Goal: Task Accomplishment & Management: Manage account settings

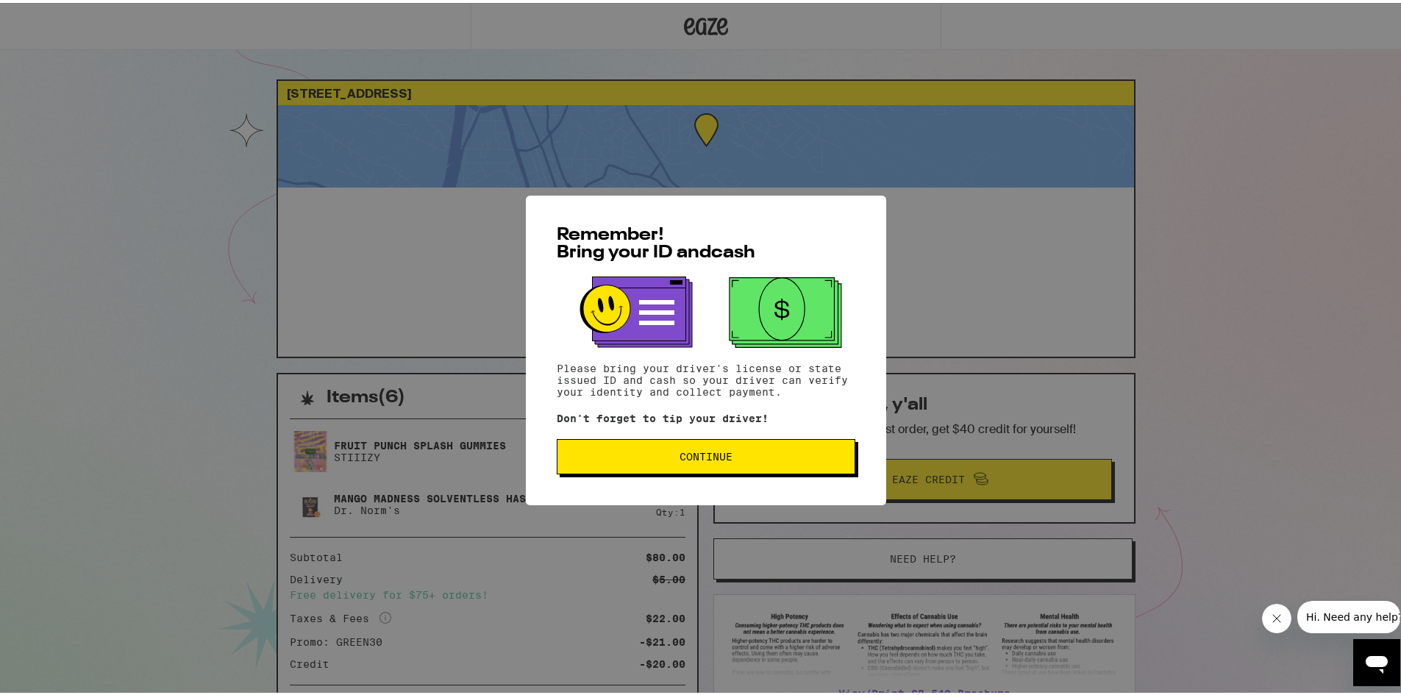
click at [722, 458] on span "Continue" at bounding box center [706, 454] width 53 height 10
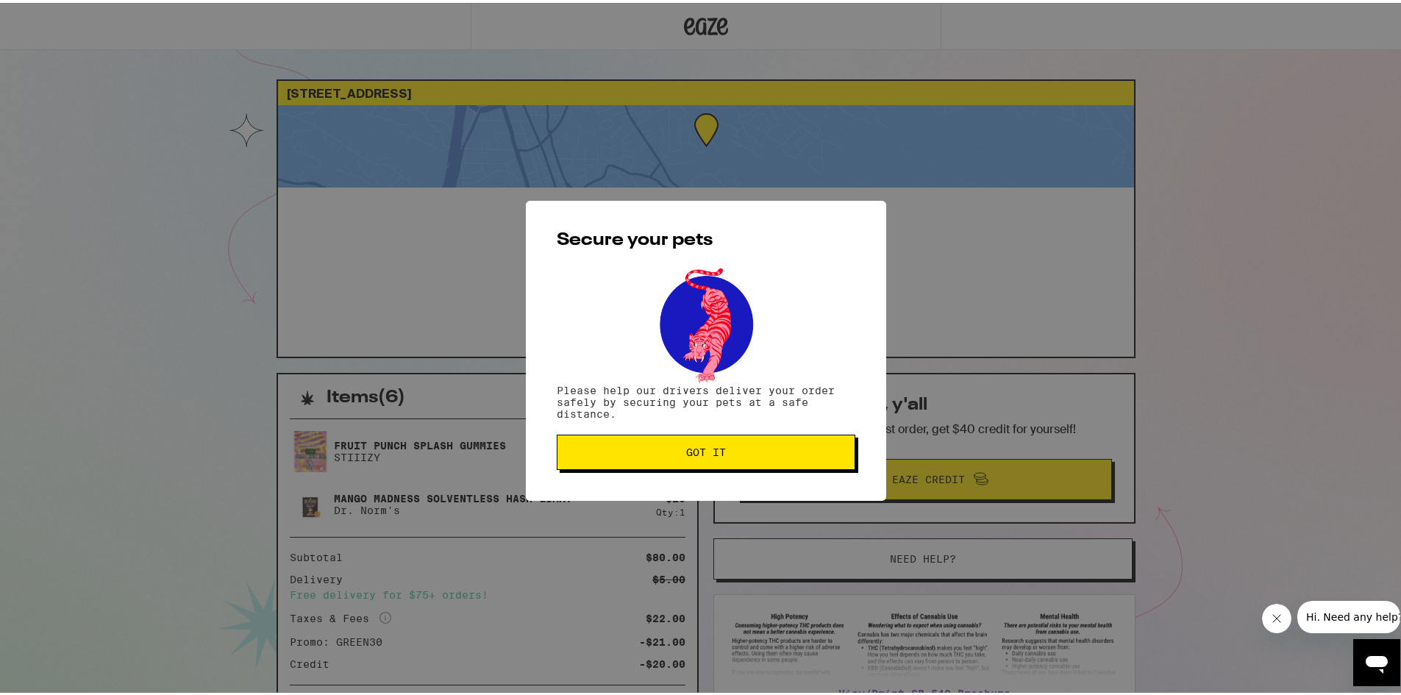
click at [699, 460] on button "Got it" at bounding box center [706, 449] width 299 height 35
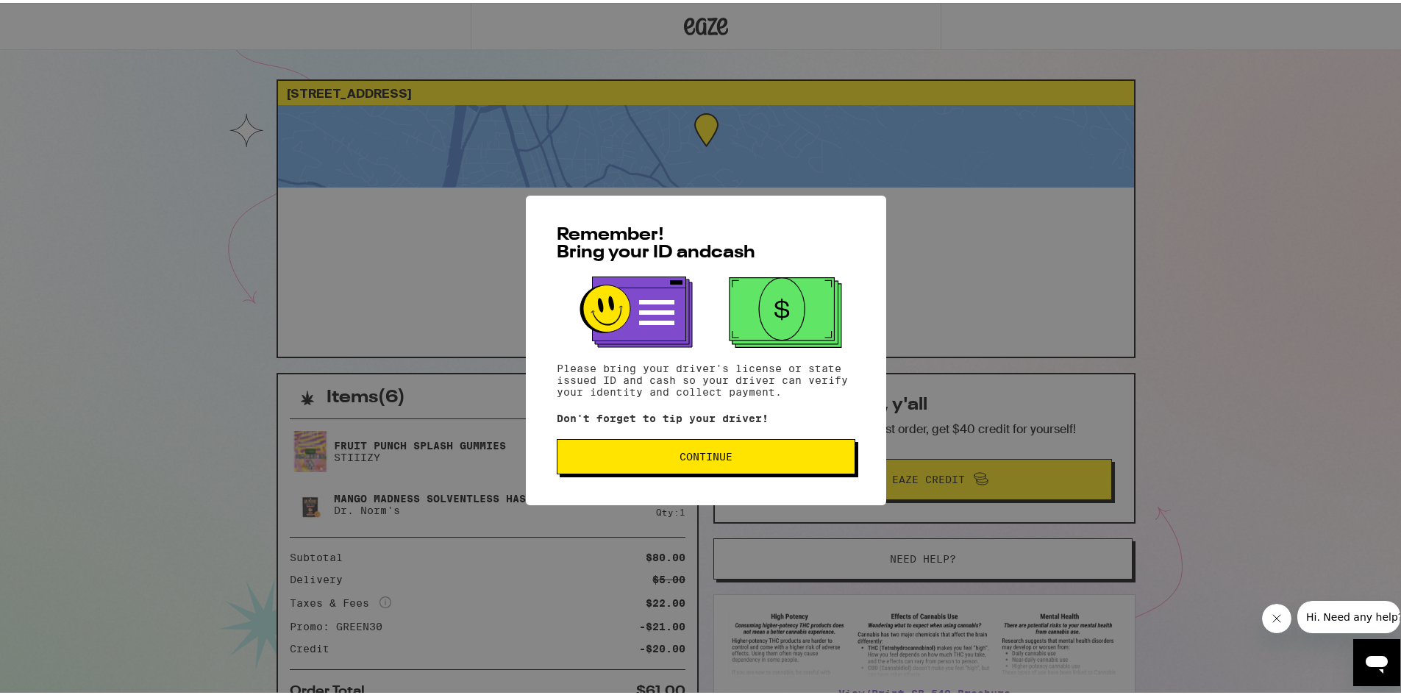
click at [738, 464] on button "Continue" at bounding box center [706, 453] width 299 height 35
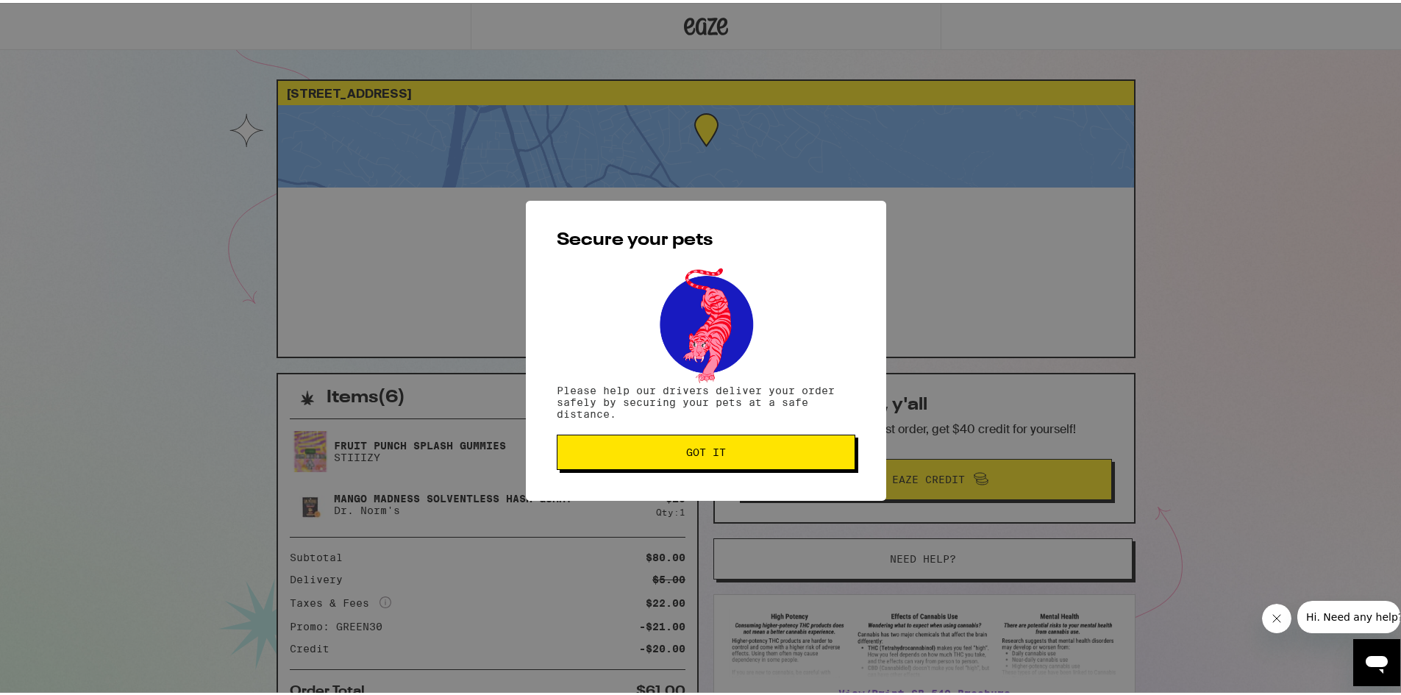
click at [713, 466] on button "Got it" at bounding box center [706, 449] width 299 height 35
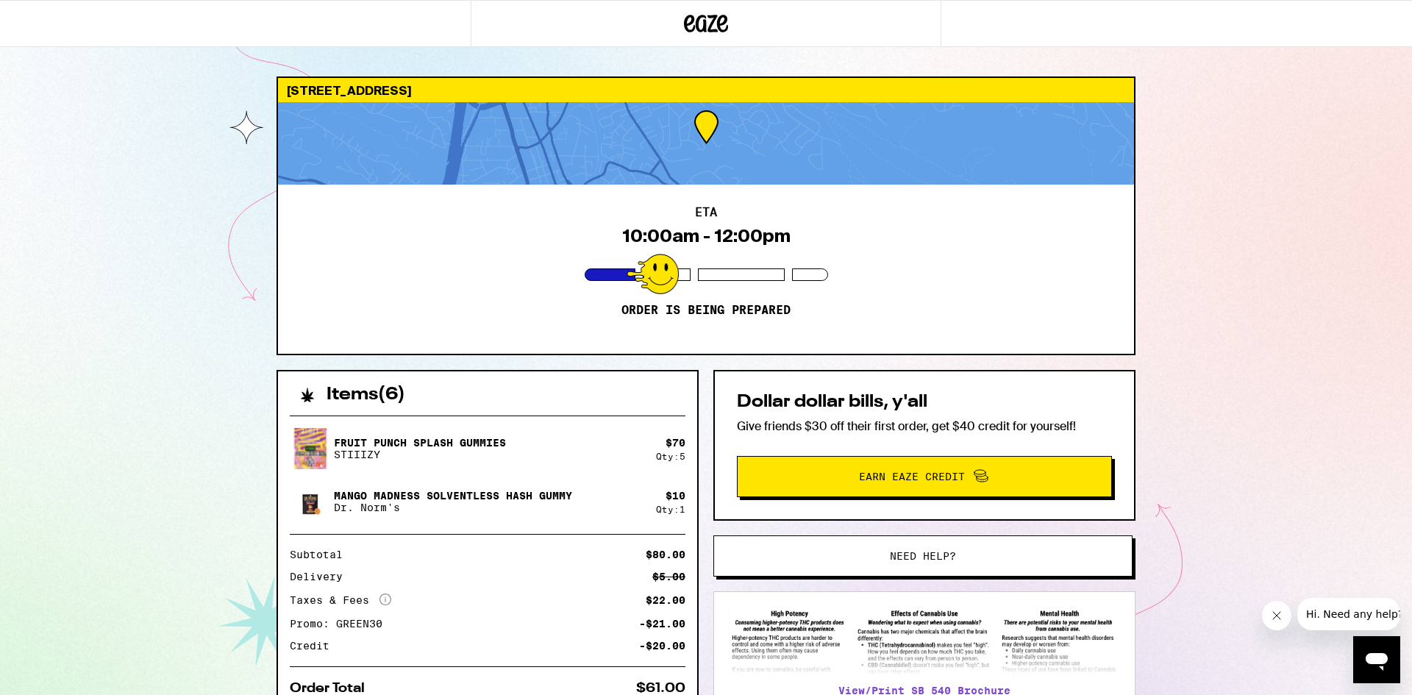
drag, startPoint x: 896, startPoint y: 75, endPoint x: 894, endPoint y: 63, distance: 11.9
click at [893, 72] on div "215 Summit Rd Walnut Creek 94598 ETA 10:00am - 12:00pm Order is being prepared …" at bounding box center [706, 401] width 1412 height 802
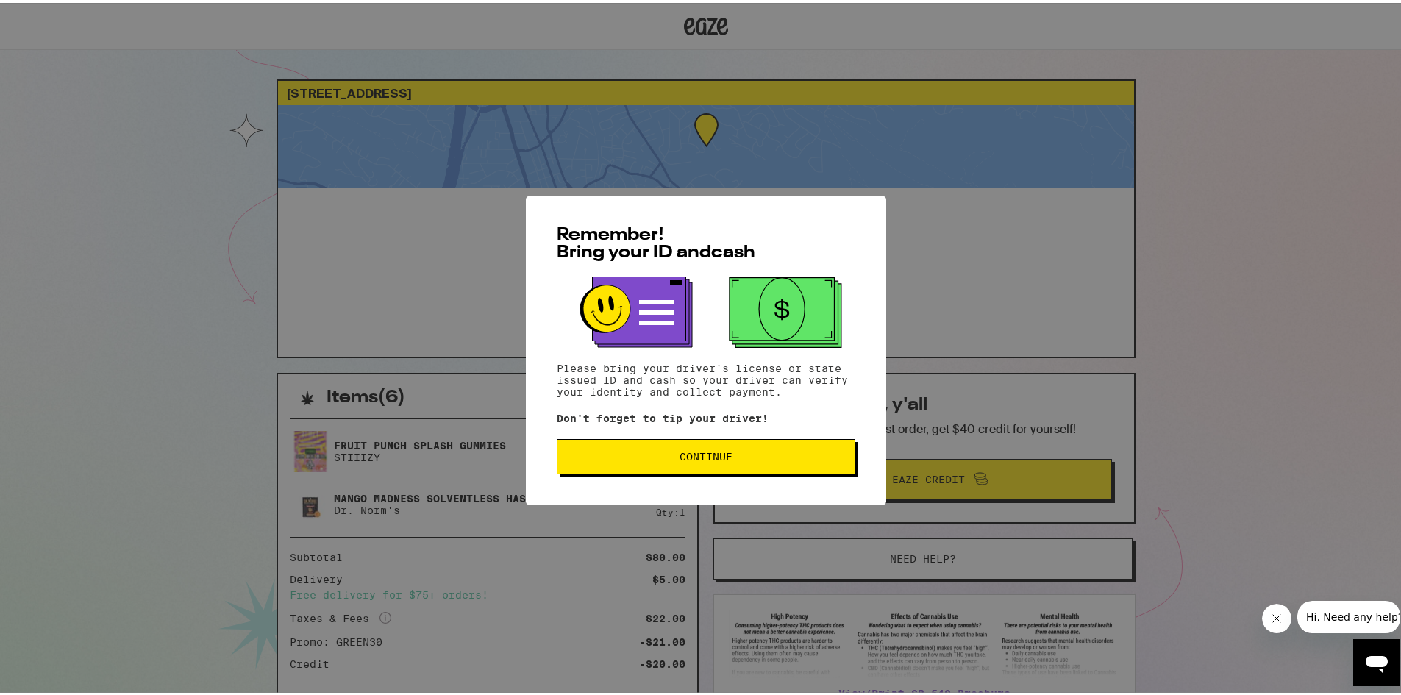
click at [727, 459] on span "Continue" at bounding box center [706, 454] width 274 height 10
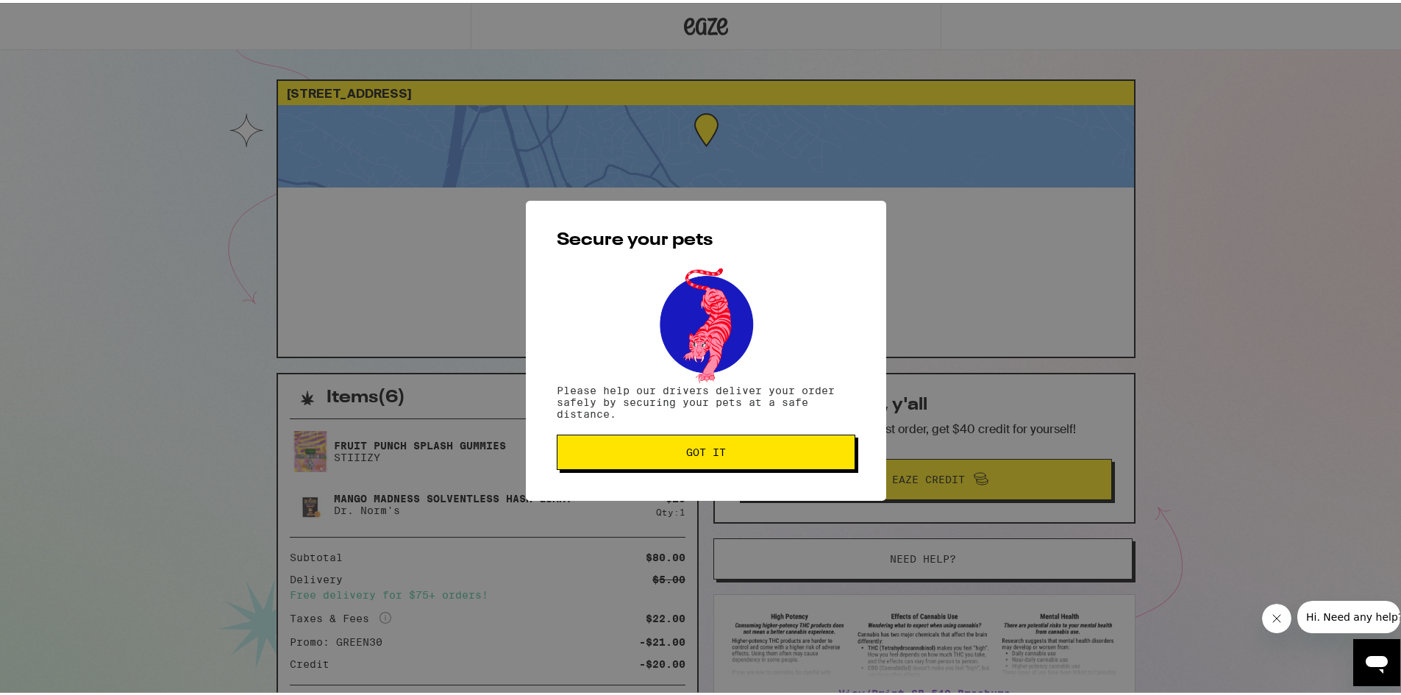
click at [727, 460] on button "Got it" at bounding box center [706, 449] width 299 height 35
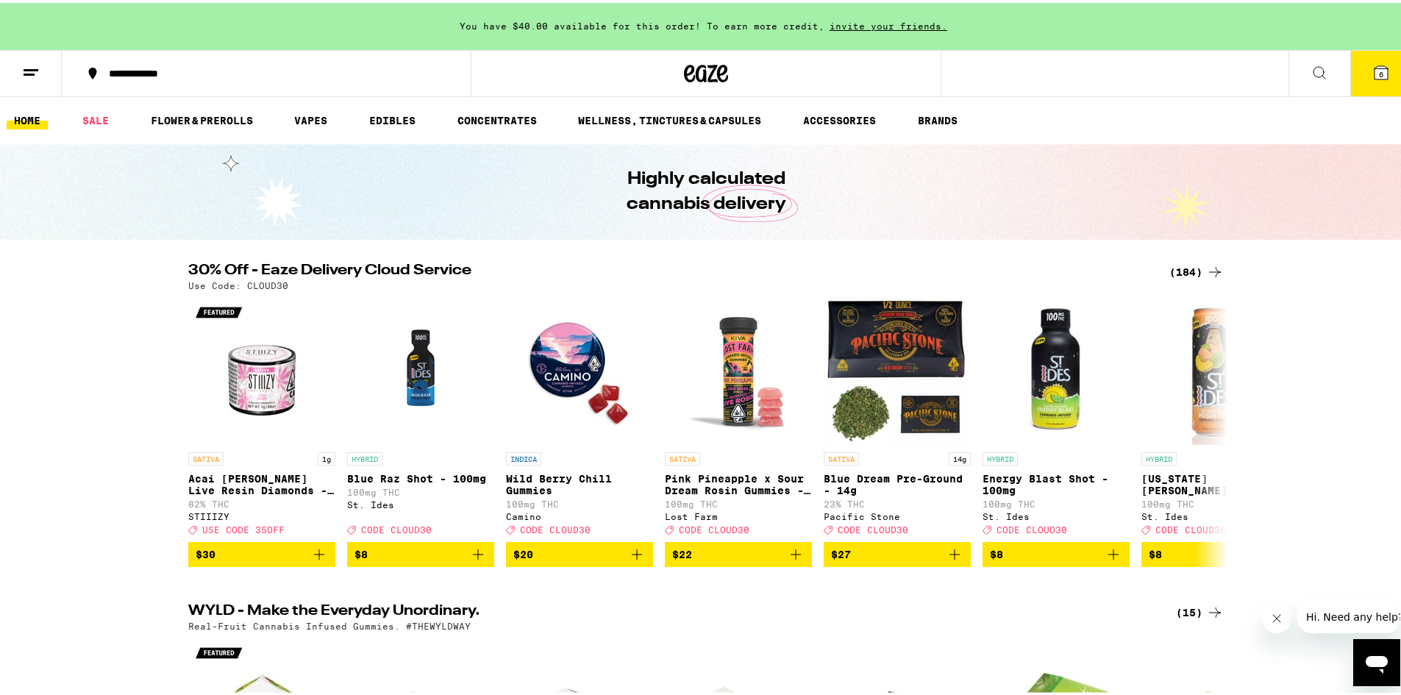
click at [36, 73] on icon at bounding box center [31, 70] width 18 height 18
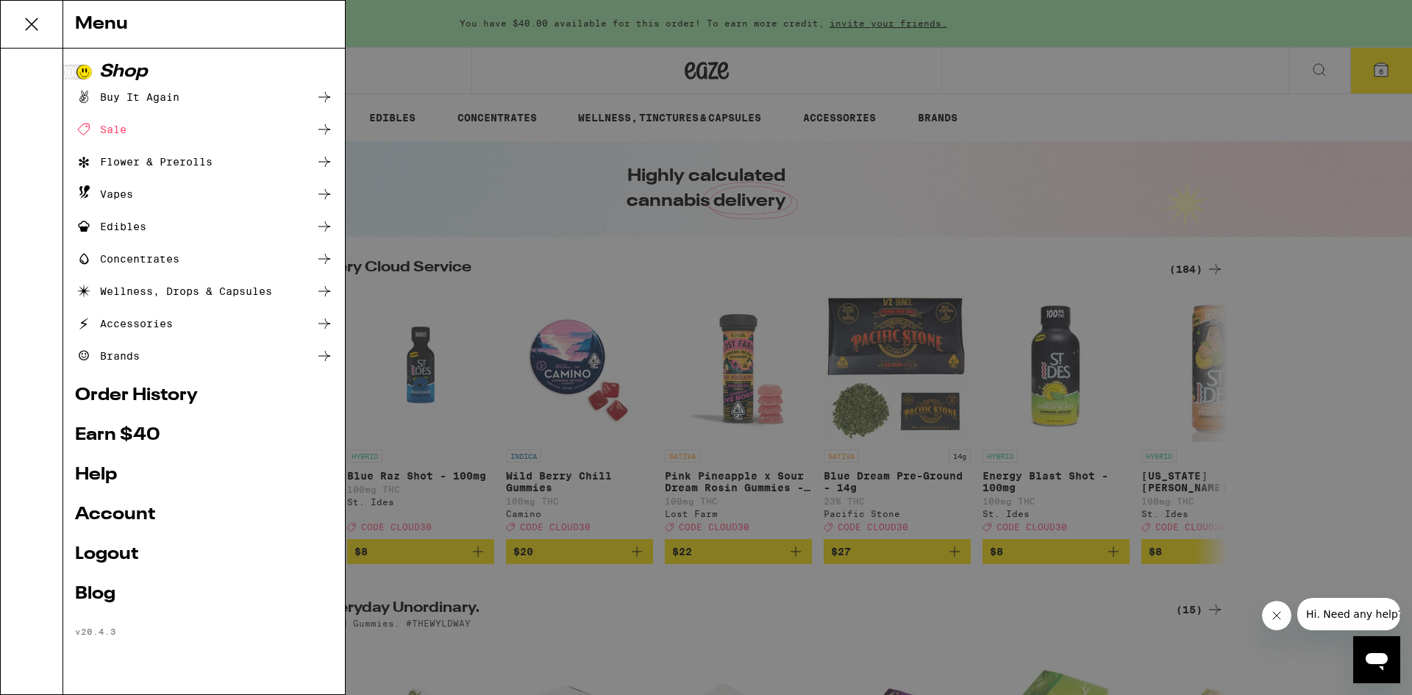
click at [32, 62] on div at bounding box center [32, 372] width 63 height 646
click at [29, 72] on div at bounding box center [32, 372] width 63 height 646
click at [46, 20] on icon at bounding box center [31, 24] width 29 height 29
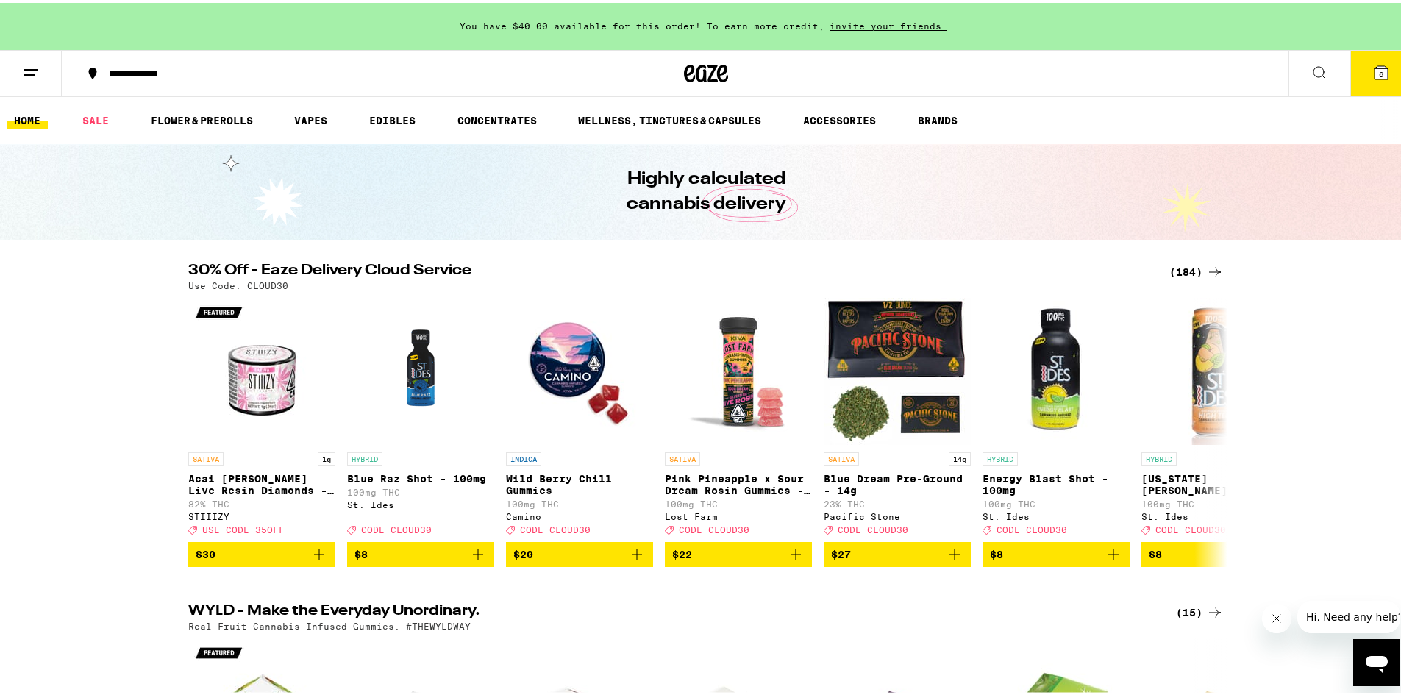
click at [30, 64] on icon at bounding box center [31, 70] width 18 height 18
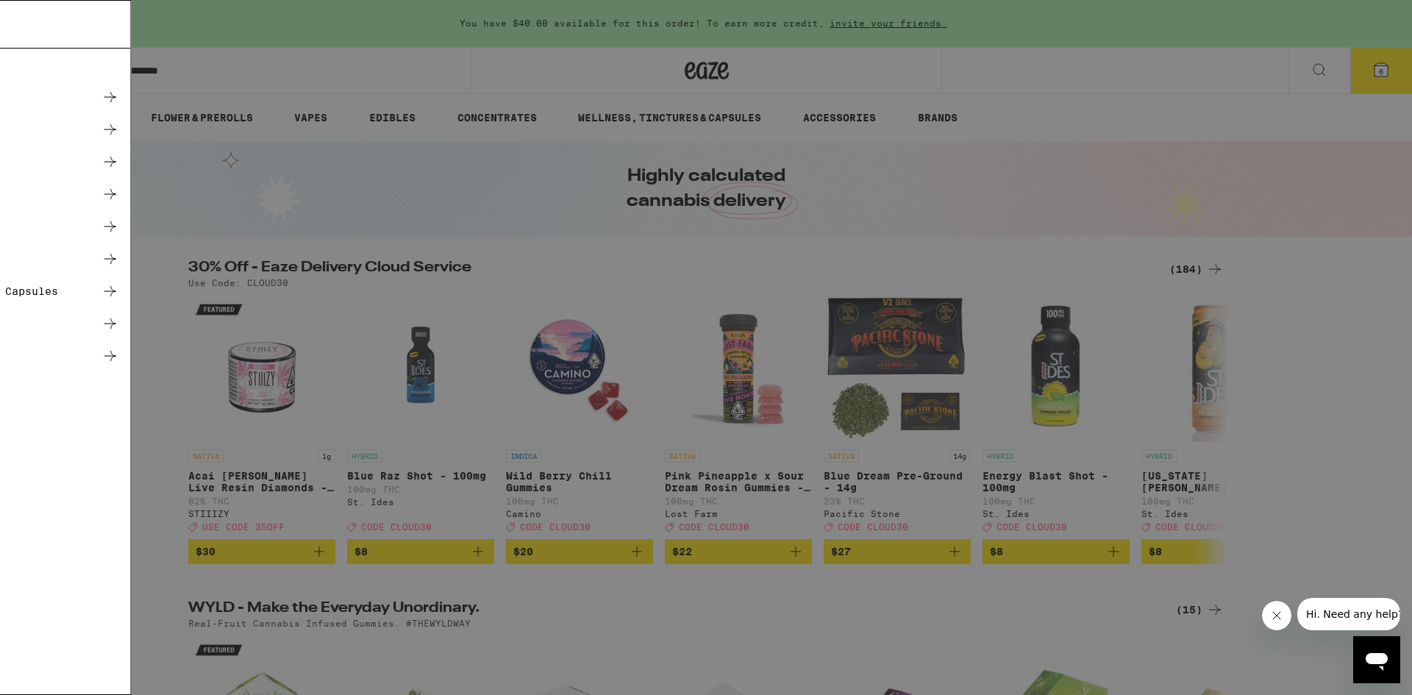
click at [141, 516] on link "Account" at bounding box center [204, 515] width 258 height 18
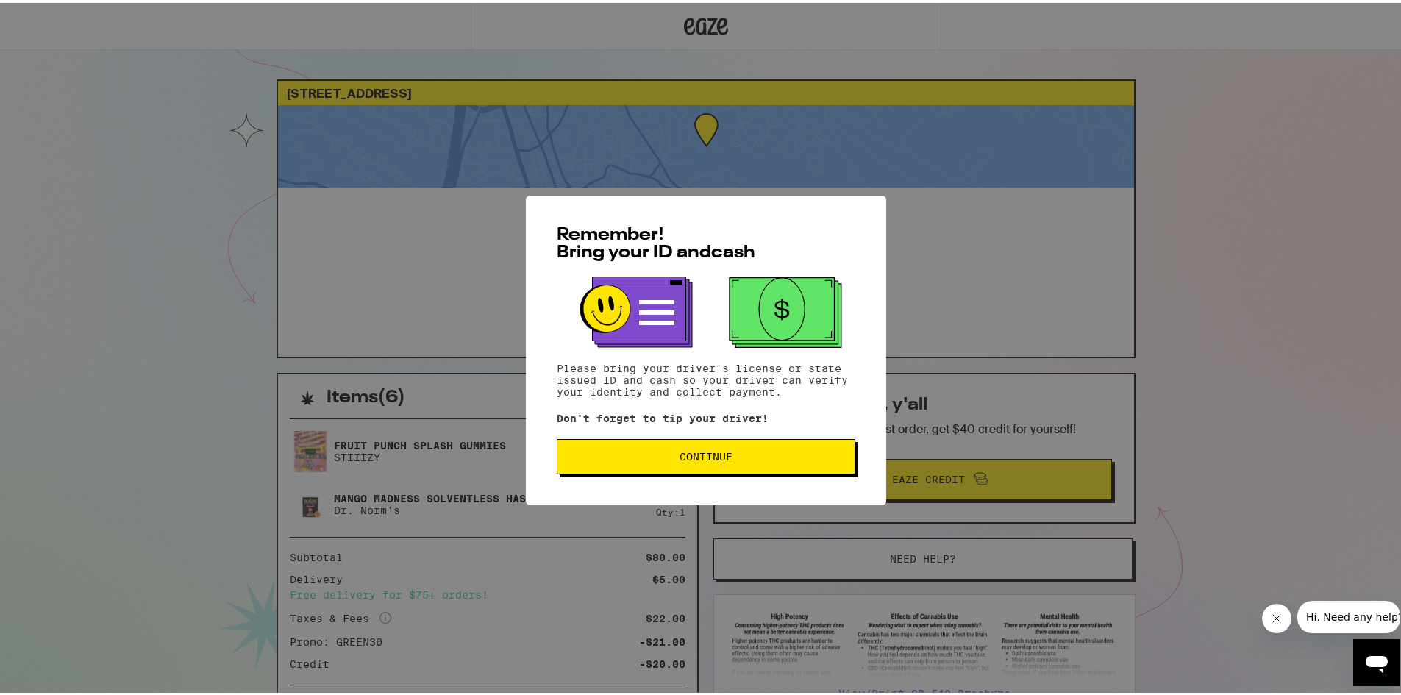
click at [1214, 216] on div "Remember! Bring your ID and cash Please bring your driver's license or state is…" at bounding box center [706, 347] width 1412 height 695
